Goal: Task Accomplishment & Management: Manage account settings

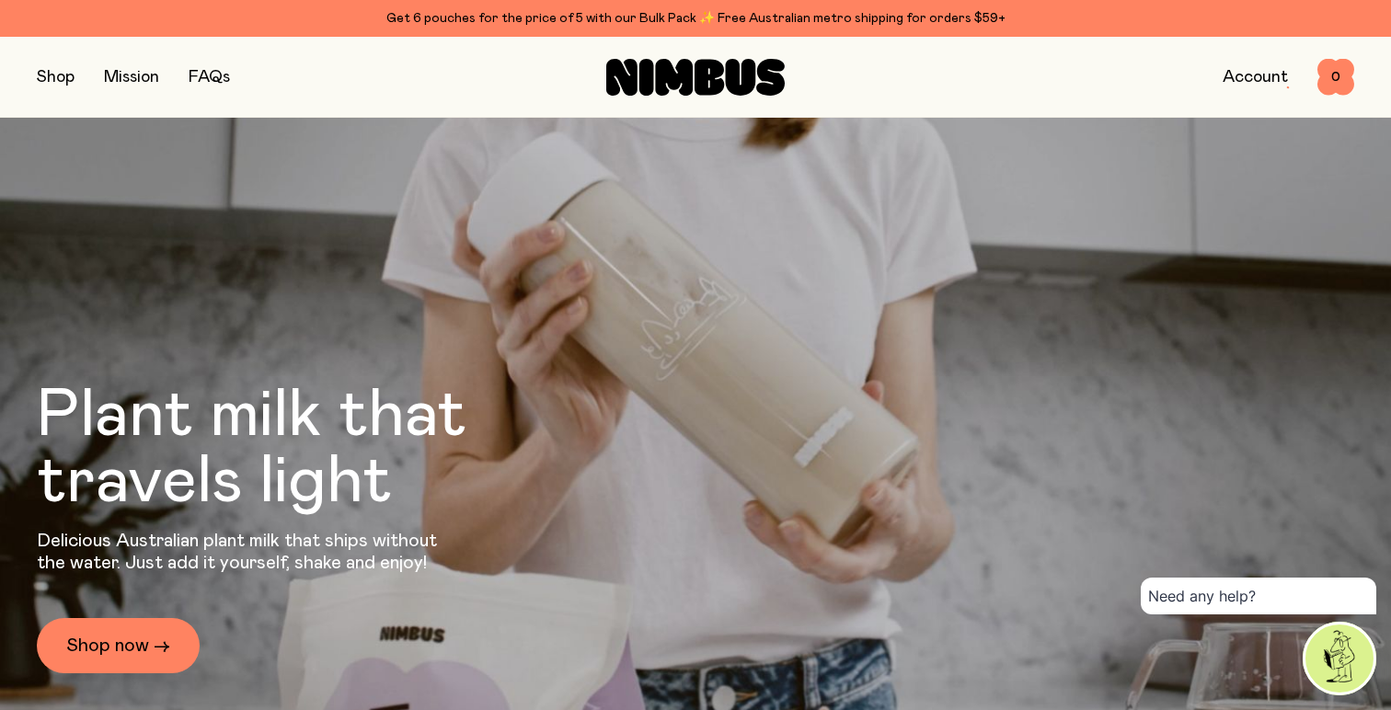
click at [1253, 76] on link "Account" at bounding box center [1255, 77] width 65 height 17
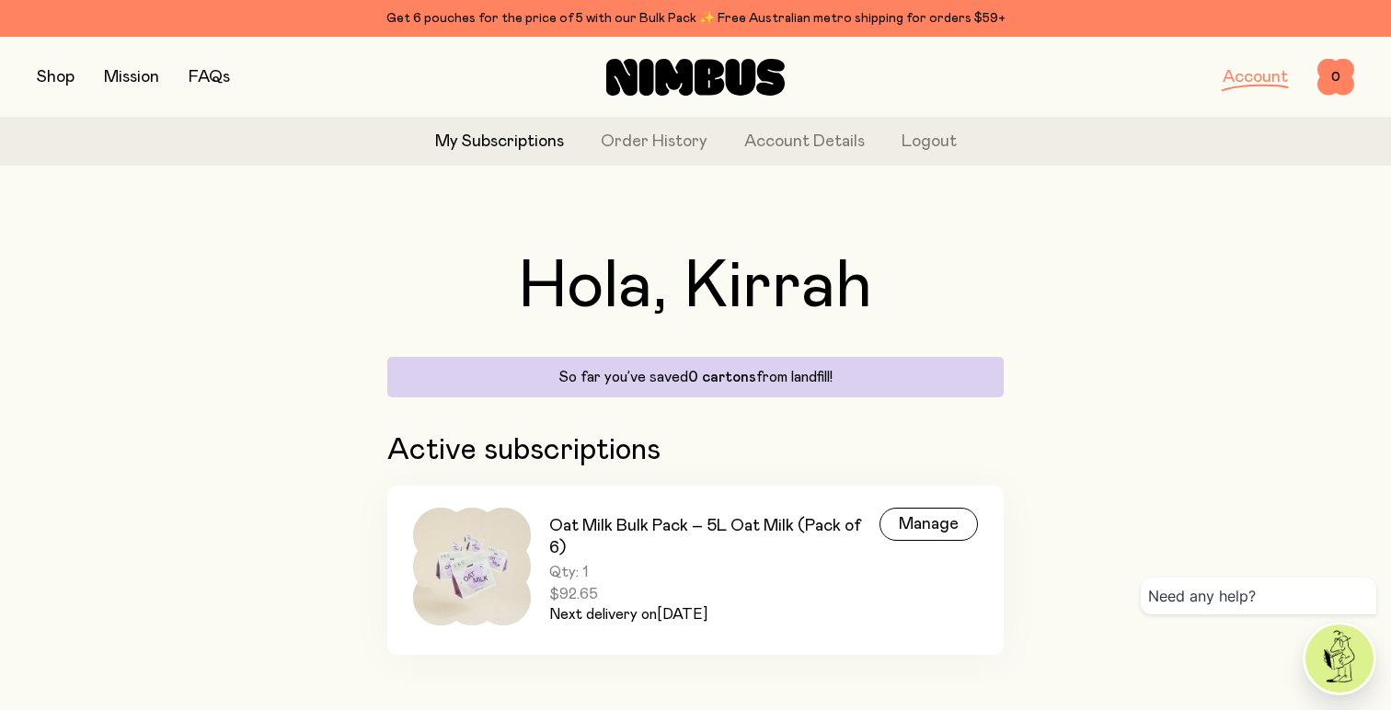
scroll to position [16, 0]
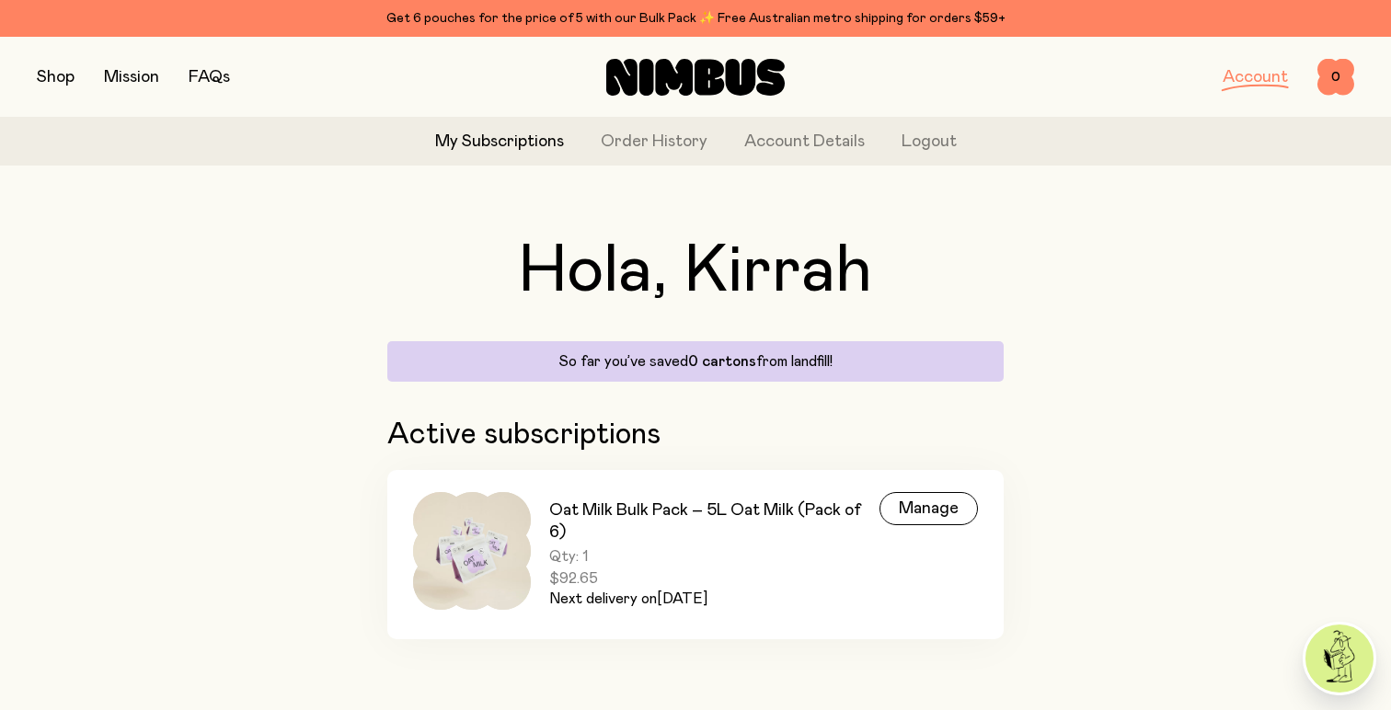
click at [523, 139] on link "My Subscriptions" at bounding box center [499, 142] width 129 height 25
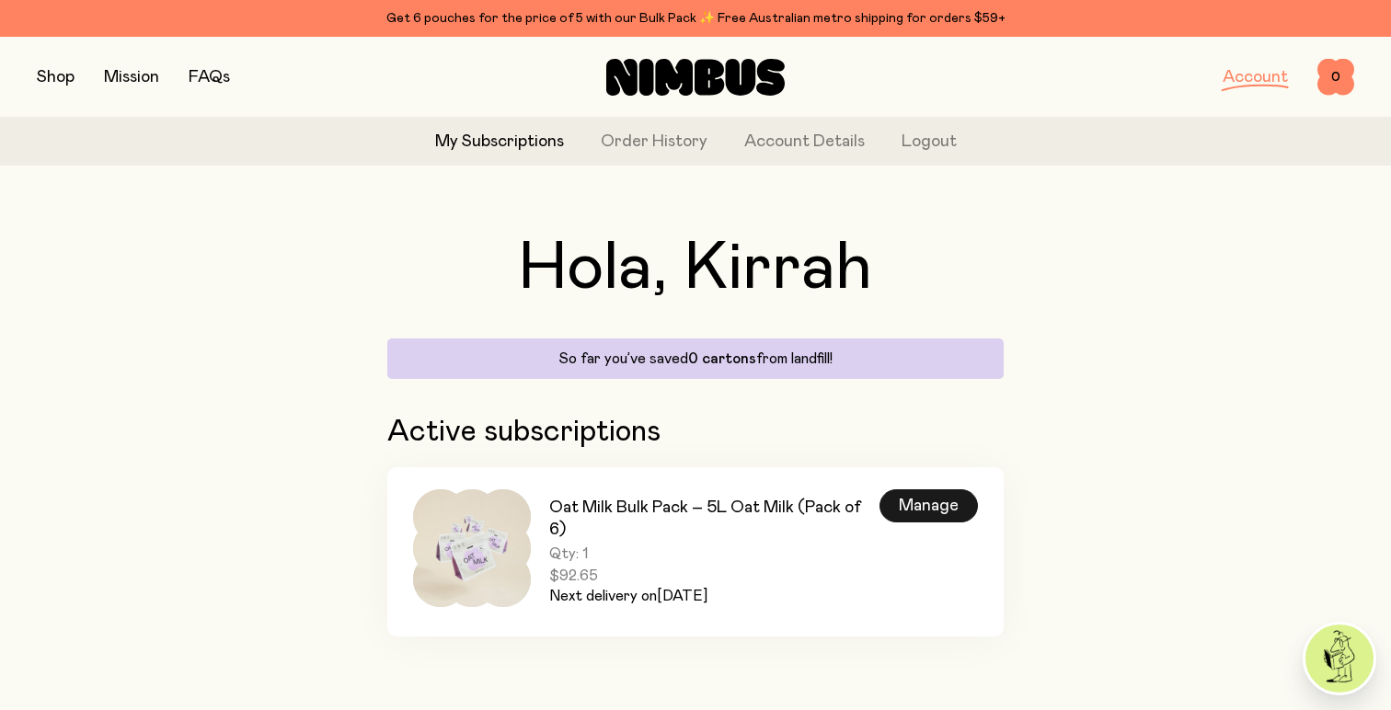
click at [894, 501] on div "Manage" at bounding box center [928, 505] width 98 height 33
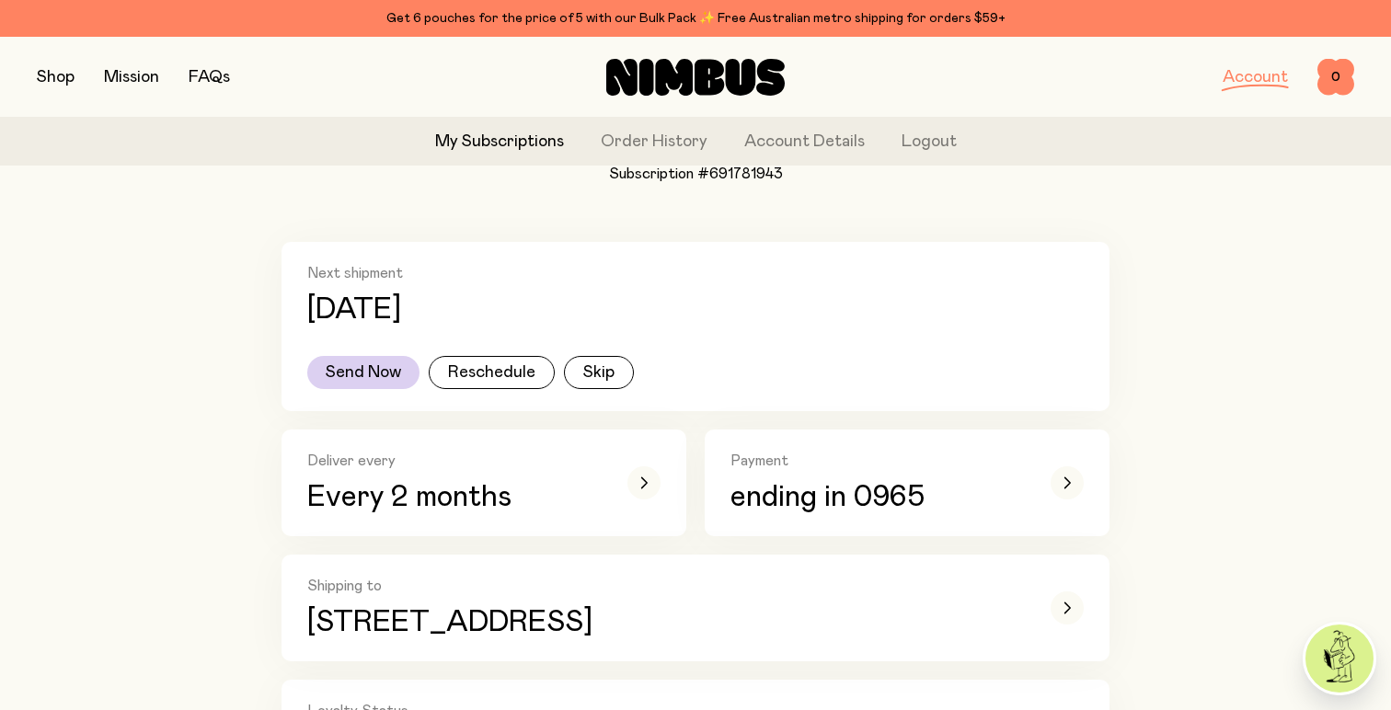
scroll to position [297, 0]
click at [642, 480] on icon "button" at bounding box center [643, 482] width 7 height 11
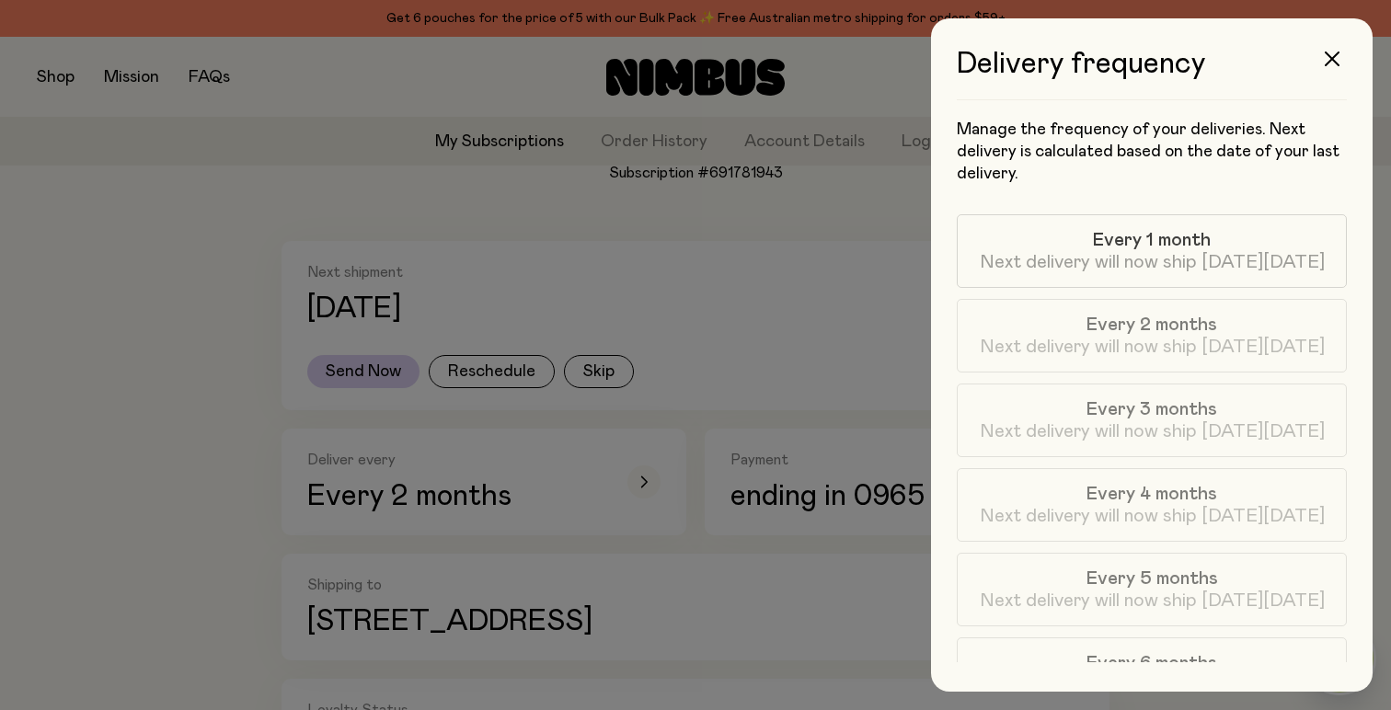
click at [990, 264] on span "Next delivery will now ship [DATE][DATE]" at bounding box center [1152, 262] width 345 height 22
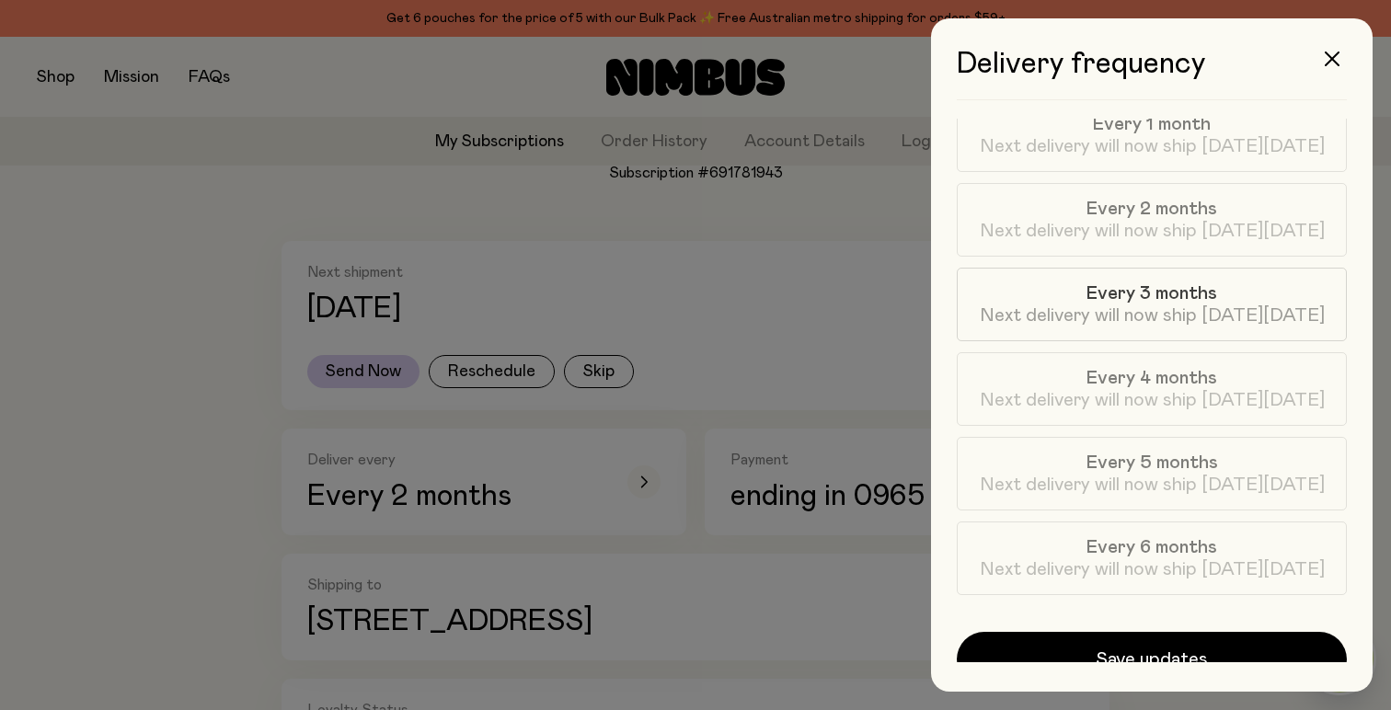
scroll to position [130, 0]
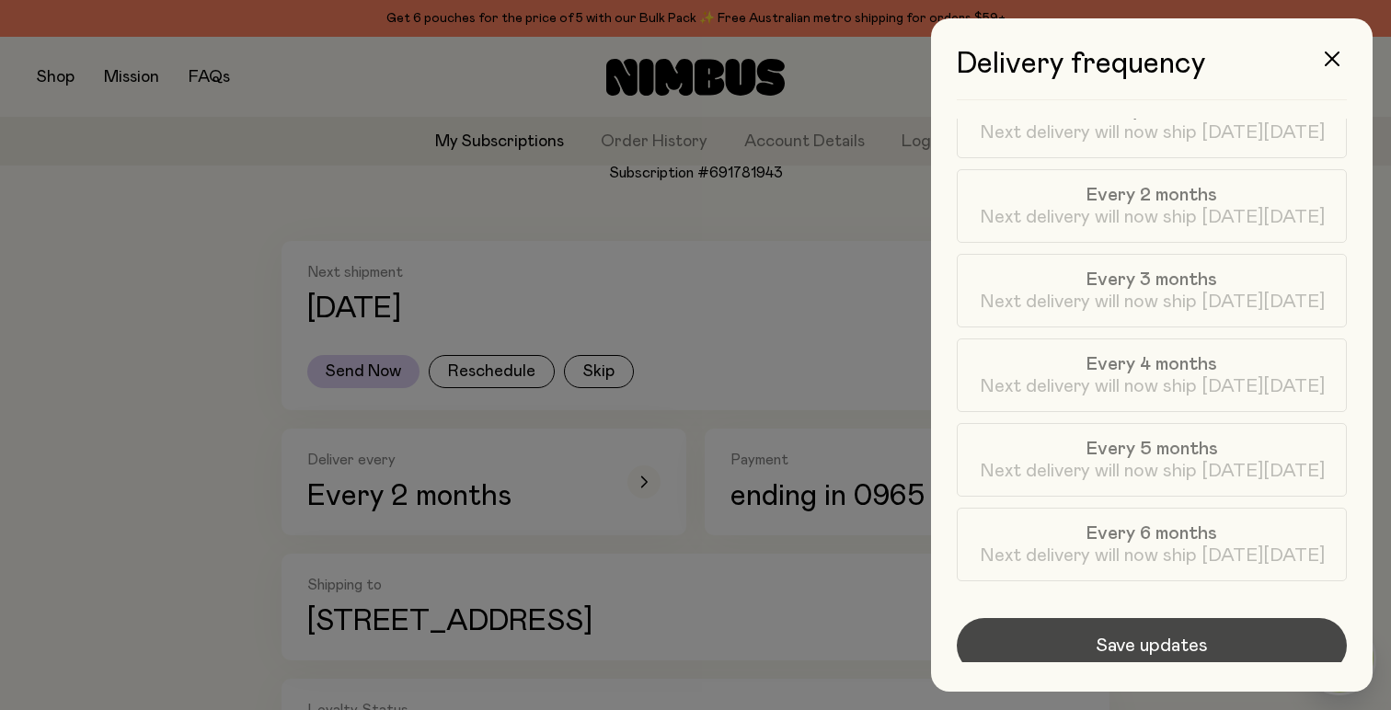
click at [1109, 640] on span "Save updates" at bounding box center [1152, 646] width 112 height 26
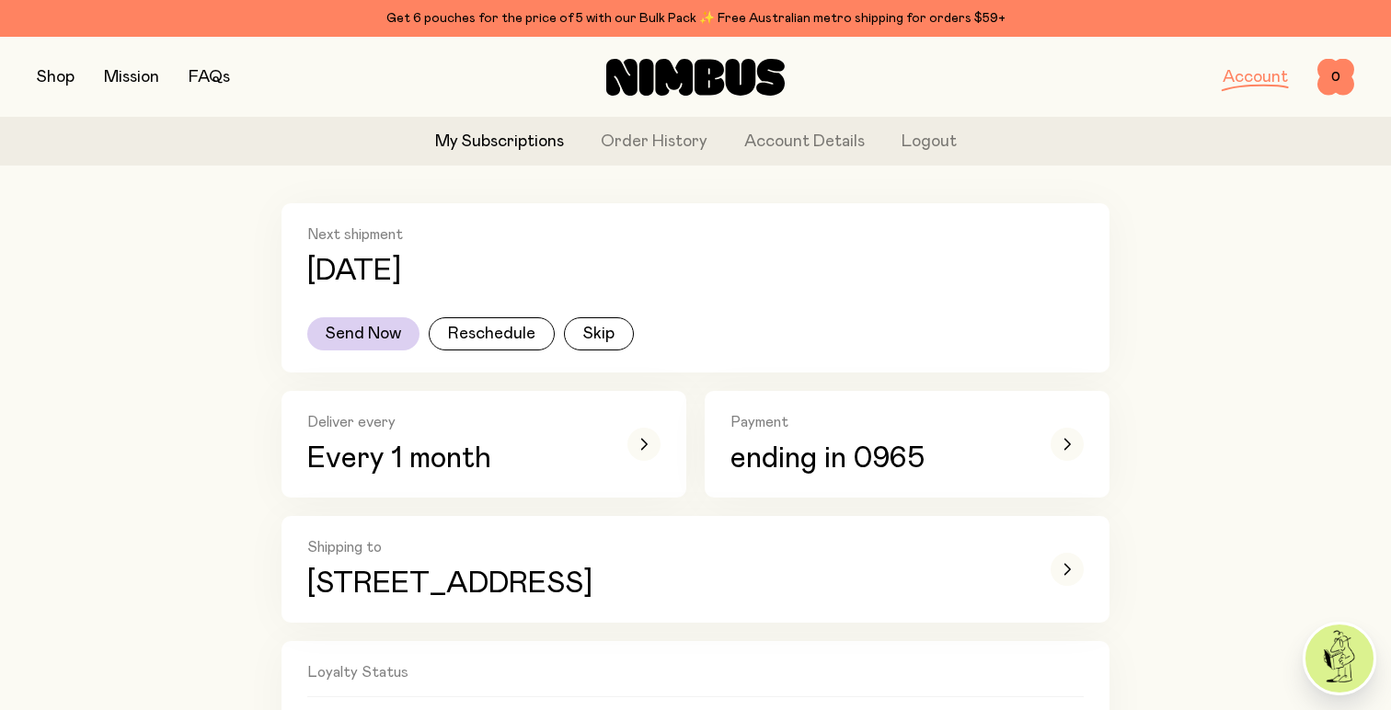
scroll to position [336, 0]
click at [1063, 445] on icon "button" at bounding box center [1066, 443] width 7 height 11
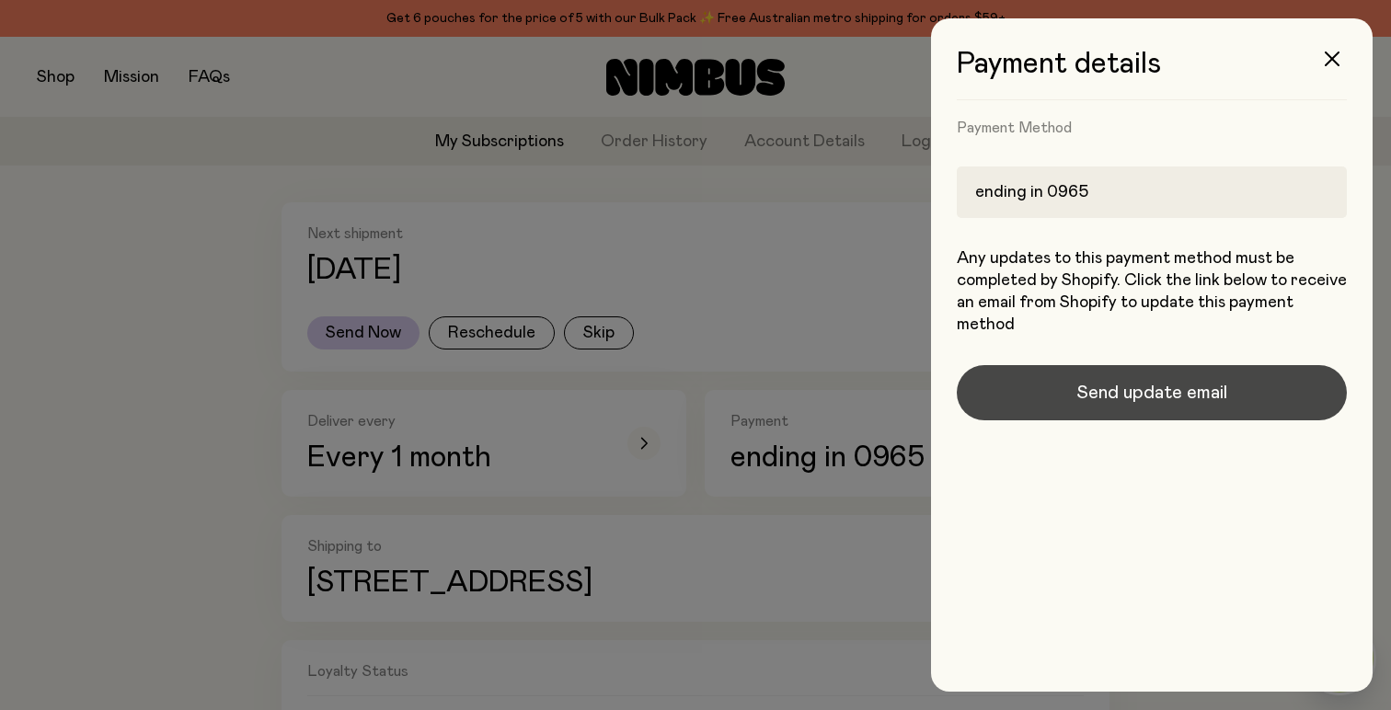
click at [1091, 390] on span "Send update email" at bounding box center [1151, 393] width 151 height 26
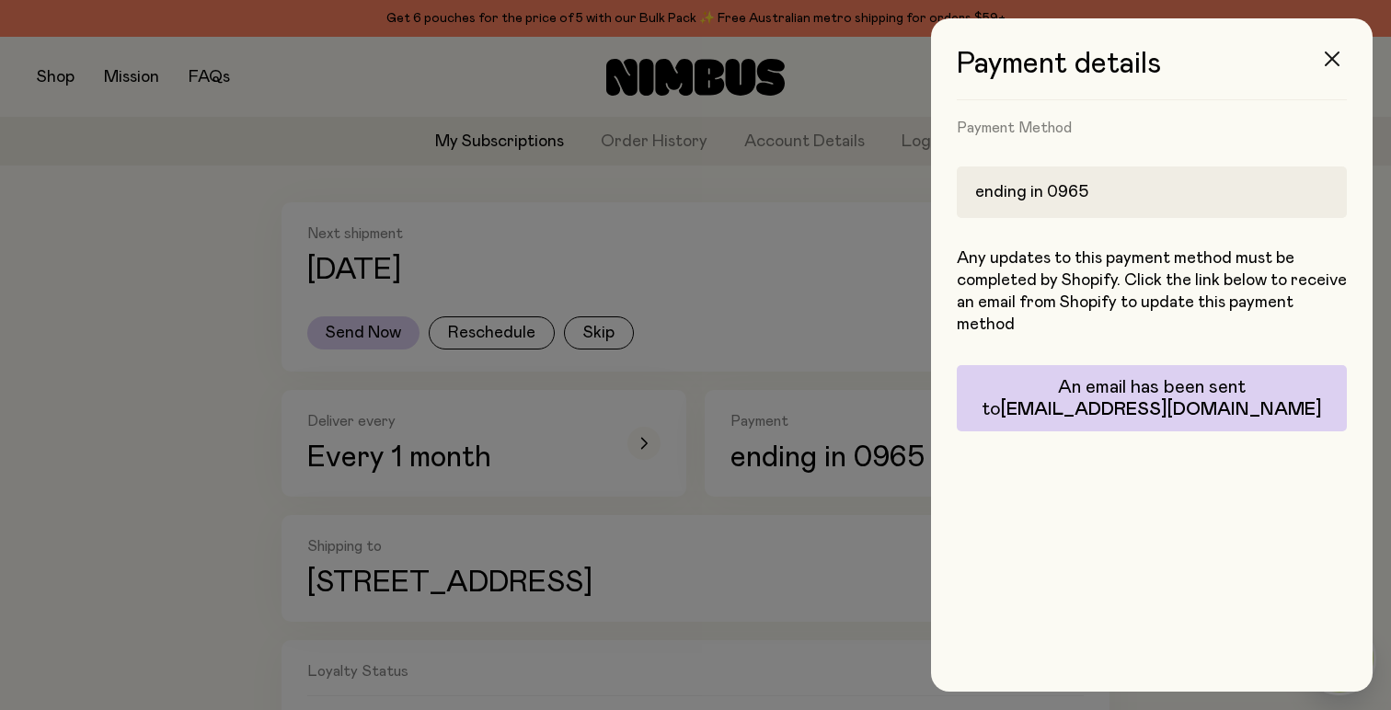
click at [1338, 57] on icon "button" at bounding box center [1332, 59] width 15 height 15
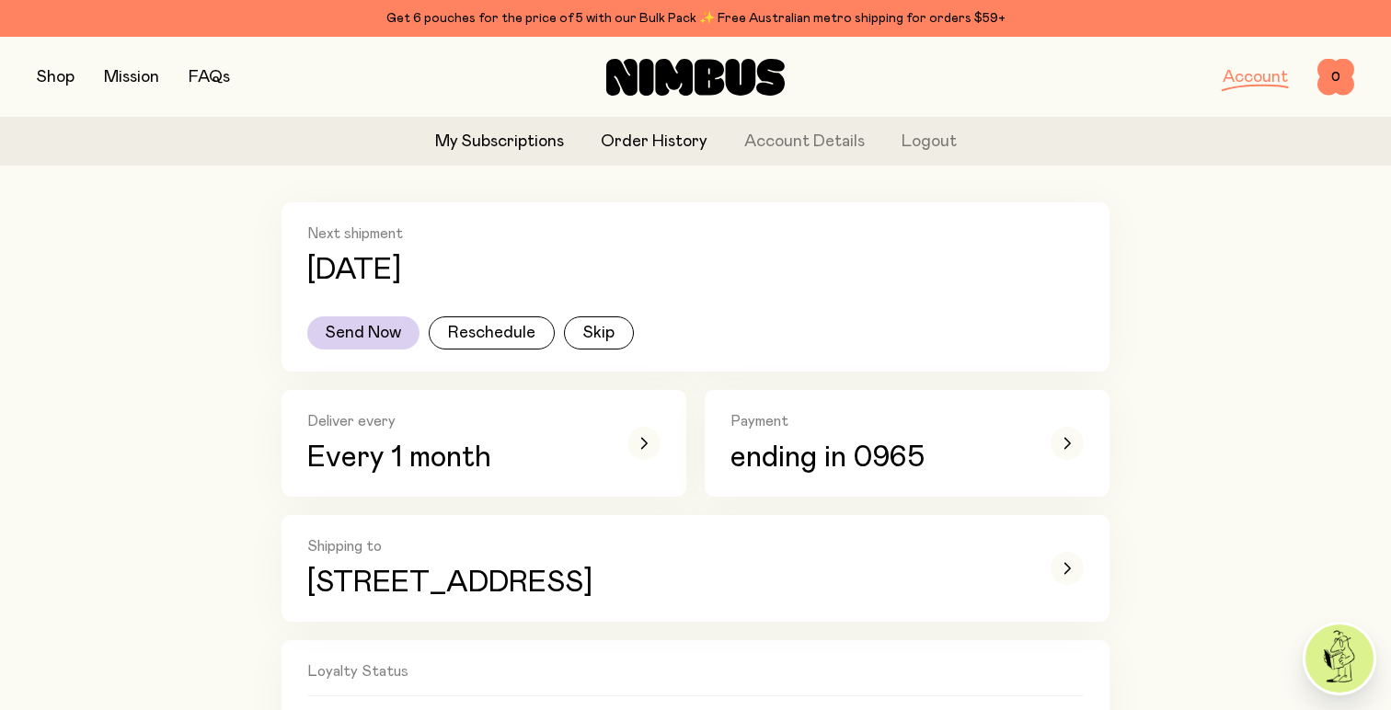
click at [656, 146] on link "Order History" at bounding box center [654, 142] width 107 height 25
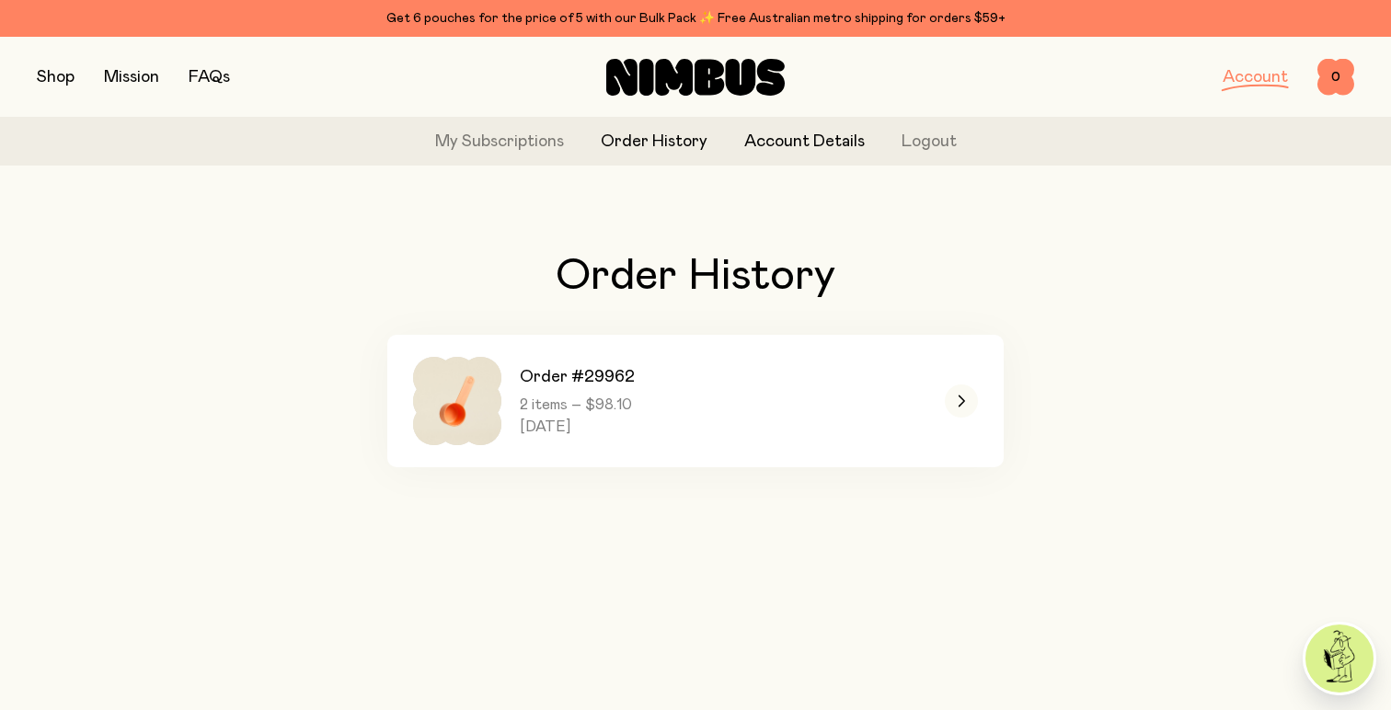
click at [795, 137] on link "Account Details" at bounding box center [804, 142] width 121 height 25
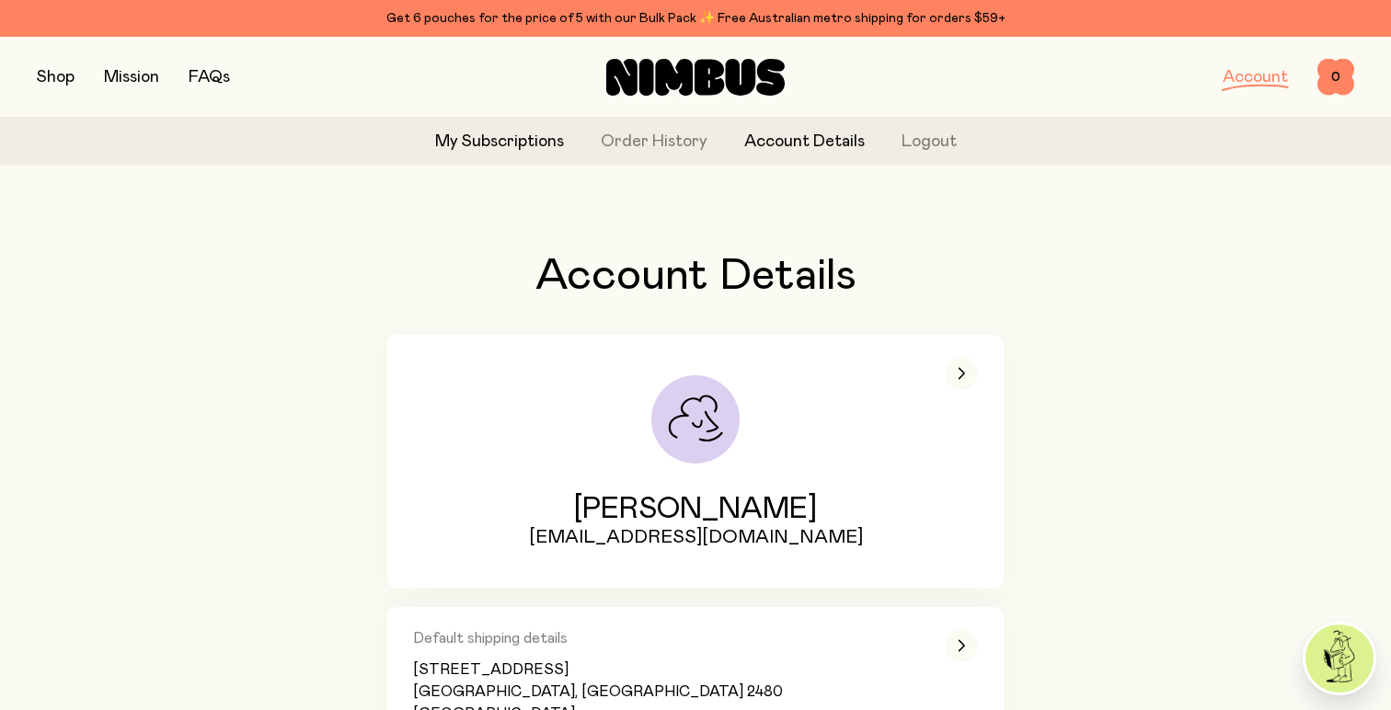
click at [474, 139] on link "My Subscriptions" at bounding box center [499, 142] width 129 height 25
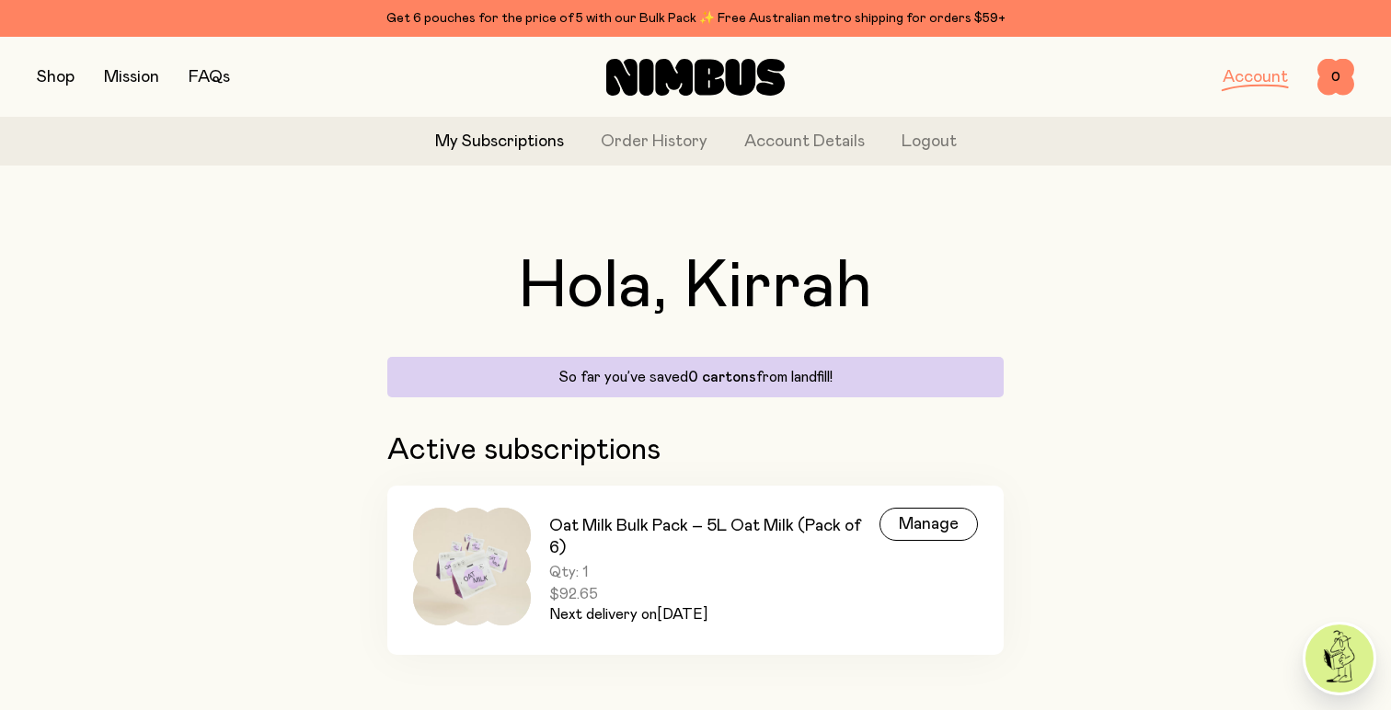
scroll to position [18, 0]
